Goal: Task Accomplishment & Management: Use online tool/utility

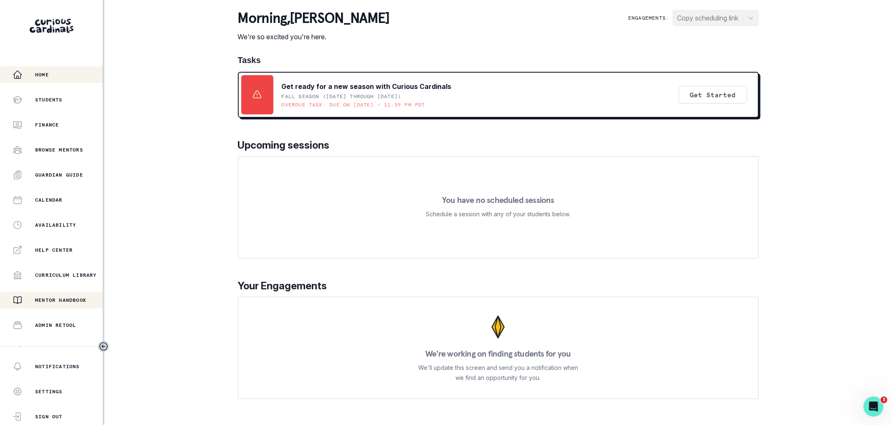
scroll to position [86, 0]
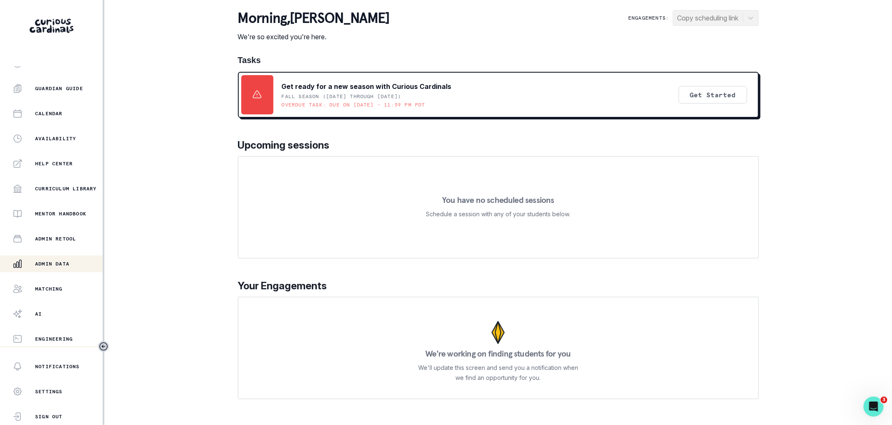
click at [51, 259] on div "Admin Data" at bounding box center [58, 264] width 90 height 10
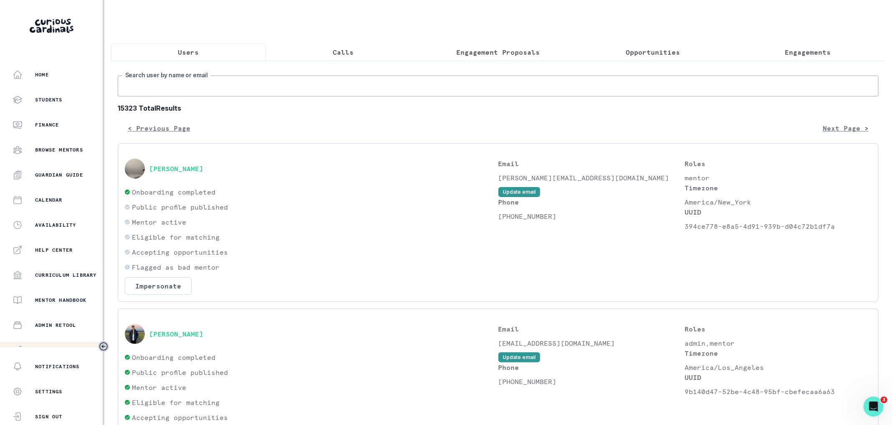
click at [245, 96] on input "Search user by name or email" at bounding box center [498, 86] width 761 height 21
type input "[PERSON_NAME]"
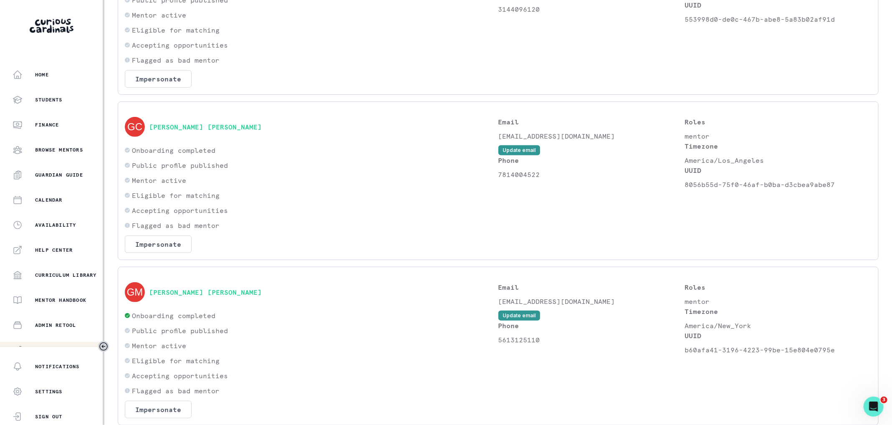
scroll to position [78, 0]
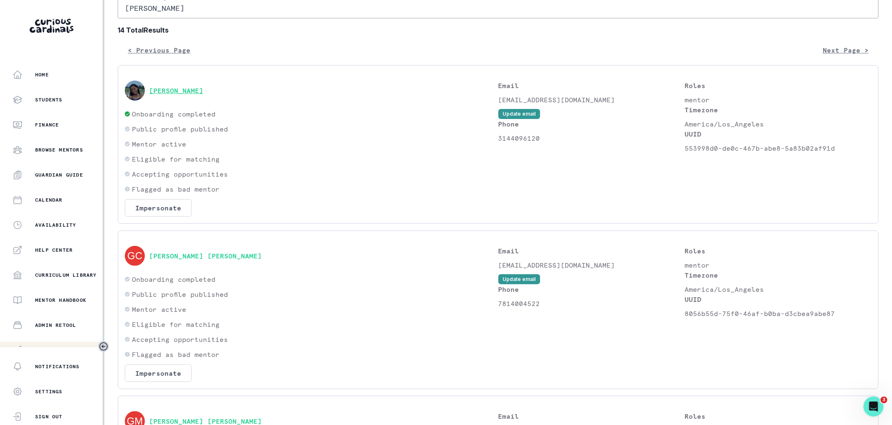
click at [184, 95] on button "[PERSON_NAME]" at bounding box center [176, 90] width 54 height 8
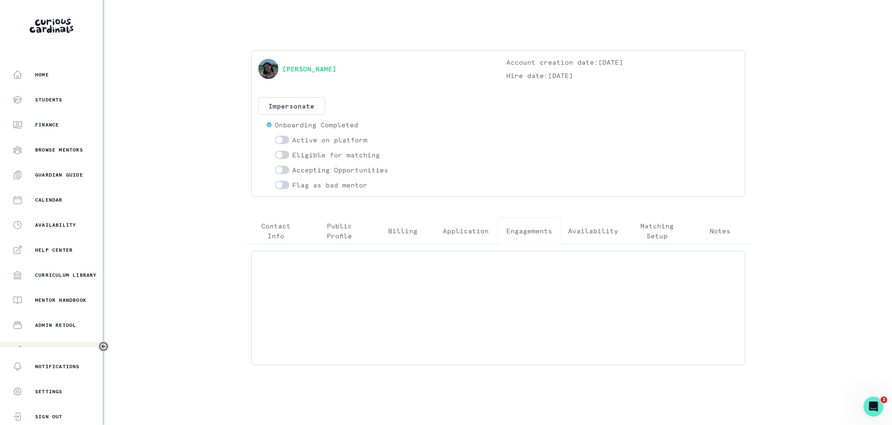
click at [512, 228] on p "Engagements" at bounding box center [529, 231] width 46 height 10
click at [468, 227] on p "Application" at bounding box center [466, 231] width 46 height 10
click at [379, 233] on button "Billing" at bounding box center [402, 231] width 63 height 28
click at [330, 225] on p "Public Profile" at bounding box center [339, 231] width 49 height 20
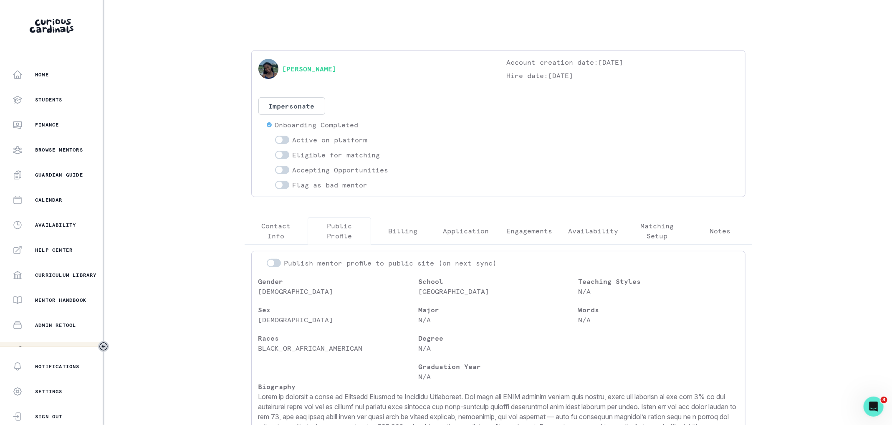
click at [282, 137] on span at bounding box center [282, 140] width 14 height 8
click at [275, 136] on input "checkbox" at bounding box center [275, 135] width 0 height 0
checkbox input "true"
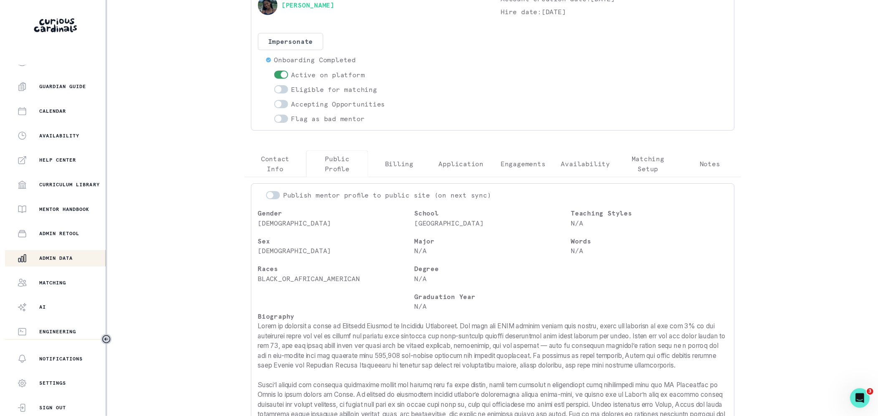
scroll to position [47, 0]
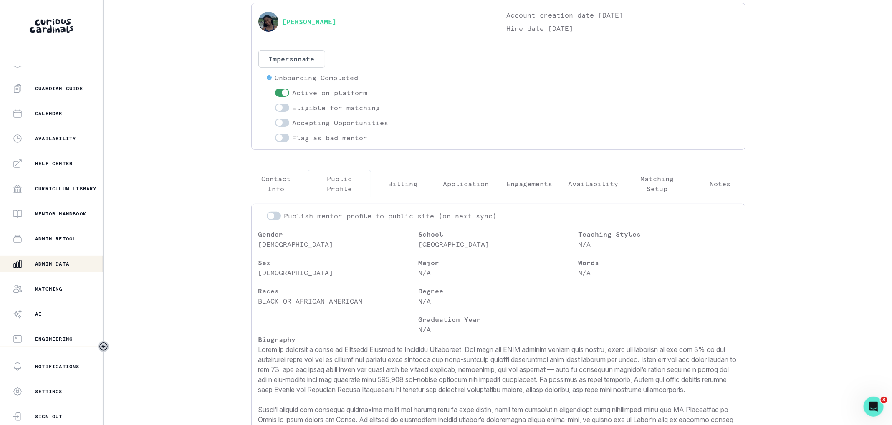
click at [304, 21] on link "[PERSON_NAME]" at bounding box center [310, 22] width 54 height 10
click at [321, 65] on button "Impersonate" at bounding box center [291, 59] width 67 height 18
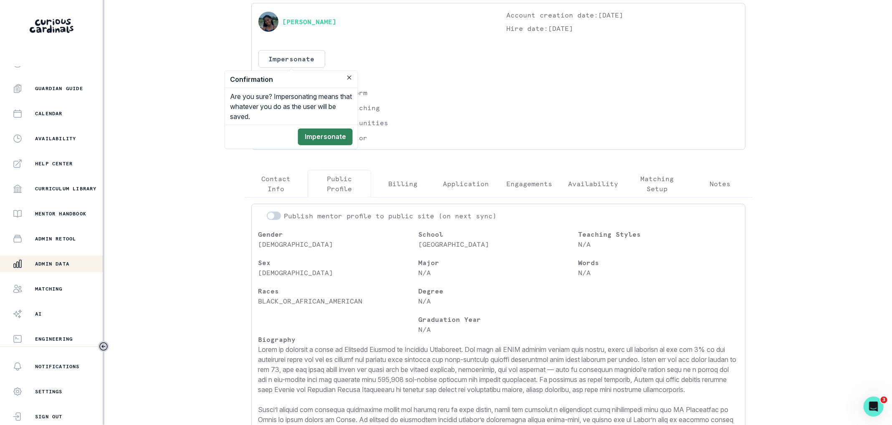
click at [333, 135] on button "Impersonate" at bounding box center [325, 137] width 55 height 17
